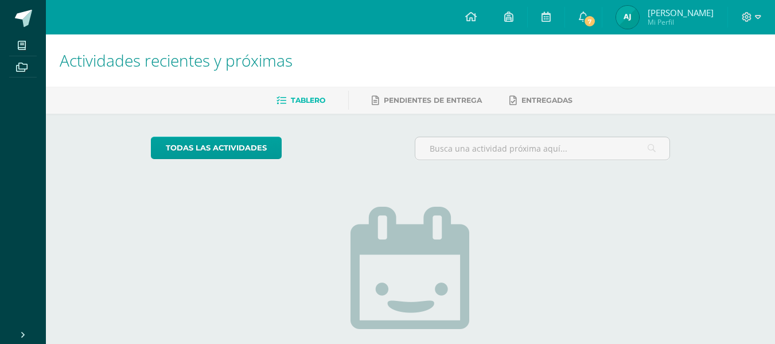
click at [663, 20] on span "Aura Noemí Mi Perfil" at bounding box center [665, 17] width 102 height 23
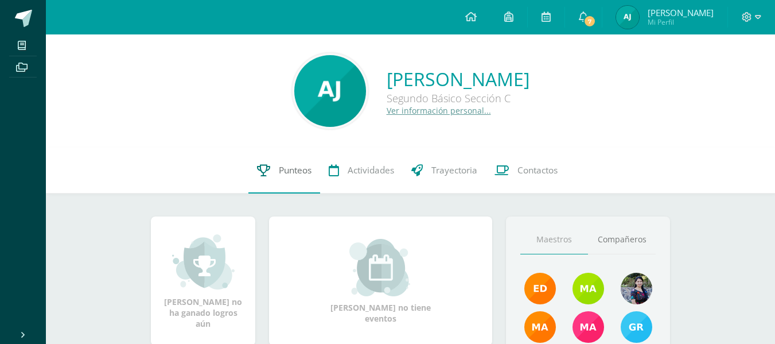
click at [293, 174] on span "Punteos" at bounding box center [295, 170] width 33 height 12
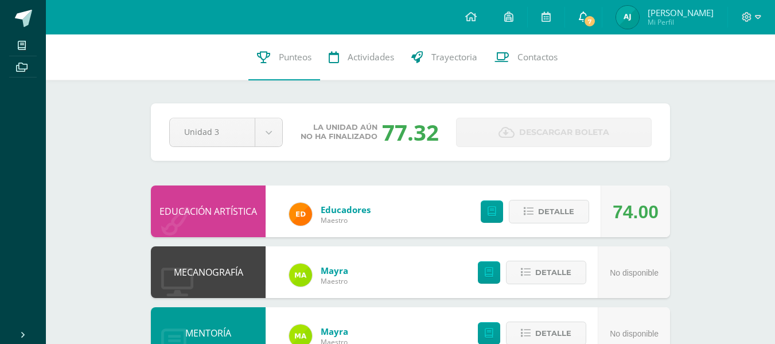
click at [602, 7] on link "7" at bounding box center [583, 17] width 37 height 34
